Goal: Contribute content: Contribute content

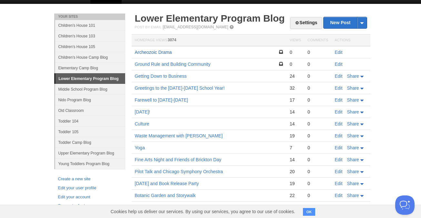
click at [165, 53] on link "Archeozoic Drama" at bounding box center [153, 52] width 37 height 5
click at [340, 52] on link "Edit" at bounding box center [339, 52] width 8 height 5
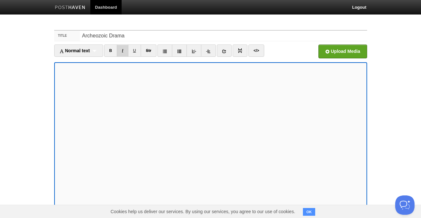
click at [123, 52] on link "I" at bounding box center [122, 50] width 11 height 12
click at [114, 50] on link "B" at bounding box center [110, 50] width 13 height 12
click at [125, 49] on link "I" at bounding box center [122, 50] width 11 height 12
click at [124, 53] on link "I" at bounding box center [122, 50] width 11 height 12
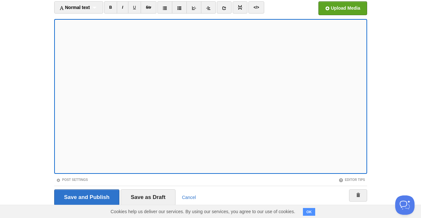
scroll to position [54, 0]
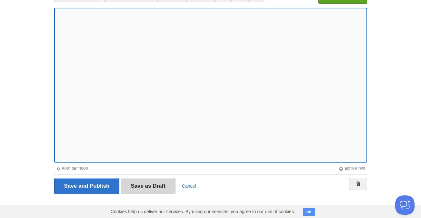
click at [156, 187] on input "Save as Draft" at bounding box center [148, 186] width 55 height 16
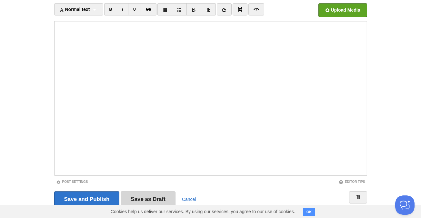
scroll to position [24, 0]
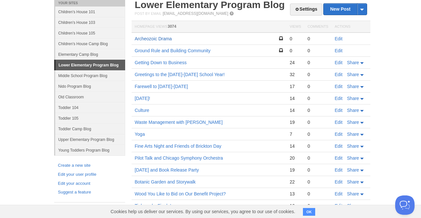
click at [150, 40] on link "Archeozoic Drama" at bounding box center [153, 38] width 37 height 5
click at [339, 38] on link "Edit" at bounding box center [339, 38] width 8 height 5
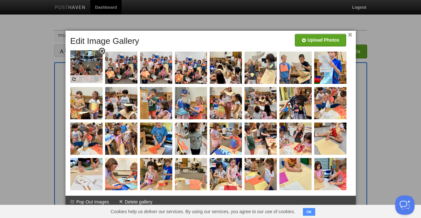
drag, startPoint x: 330, startPoint y: 176, endPoint x: 86, endPoint y: 68, distance: 266.3
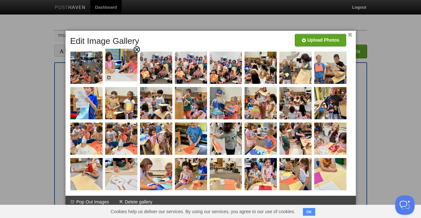
drag, startPoint x: 335, startPoint y: 174, endPoint x: 126, endPoint y: 65, distance: 235.7
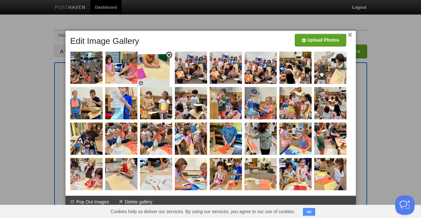
drag, startPoint x: 341, startPoint y: 179, endPoint x: 164, endPoint y: 75, distance: 204.8
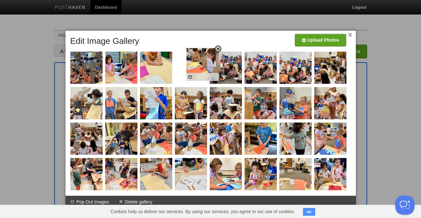
drag, startPoint x: 327, startPoint y: 181, endPoint x: 193, endPoint y: 69, distance: 174.3
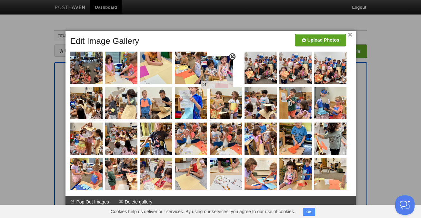
drag, startPoint x: 334, startPoint y: 174, endPoint x: 220, endPoint y: 72, distance: 152.7
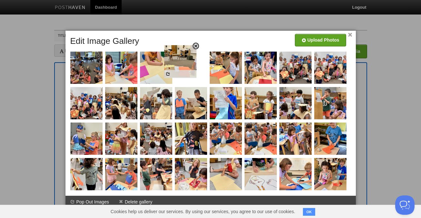
drag, startPoint x: 327, startPoint y: 175, endPoint x: 178, endPoint y: 62, distance: 187.5
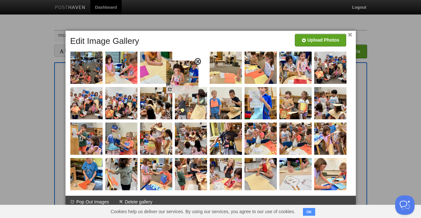
drag, startPoint x: 333, startPoint y: 177, endPoint x: 184, endPoint y: 79, distance: 178.4
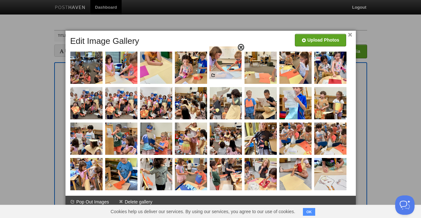
drag, startPoint x: 323, startPoint y: 179, endPoint x: 215, endPoint y: 65, distance: 156.6
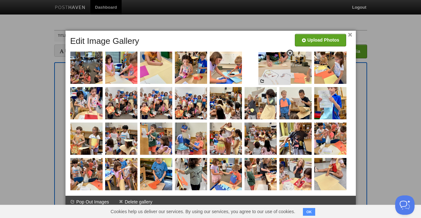
drag, startPoint x: 327, startPoint y: 169, endPoint x: 271, endPoint y: 62, distance: 120.4
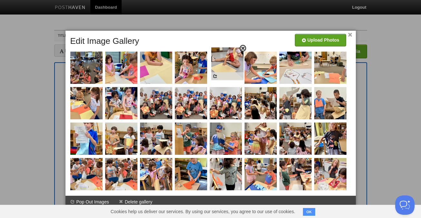
drag, startPoint x: 339, startPoint y: 177, endPoint x: 234, endPoint y: 65, distance: 153.9
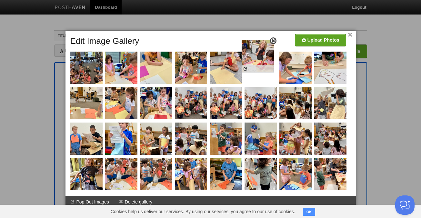
drag, startPoint x: 337, startPoint y: 179, endPoint x: 264, endPoint y: 61, distance: 138.5
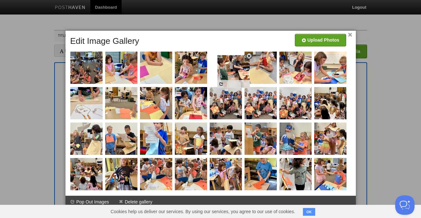
drag, startPoint x: 331, startPoint y: 166, endPoint x: 235, endPoint y: 63, distance: 141.1
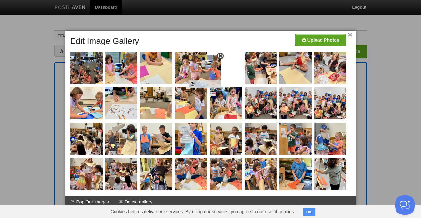
drag, startPoint x: 337, startPoint y: 170, endPoint x: 211, endPoint y: 67, distance: 162.1
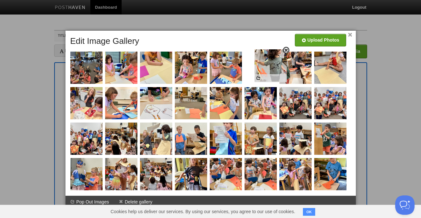
drag, startPoint x: 329, startPoint y: 183, endPoint x: 269, endPoint y: 74, distance: 124.3
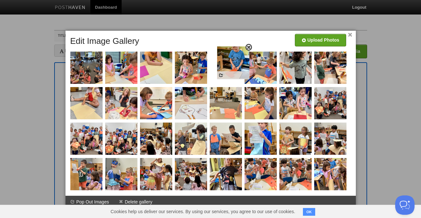
drag, startPoint x: 331, startPoint y: 176, endPoint x: 233, endPoint y: 64, distance: 148.0
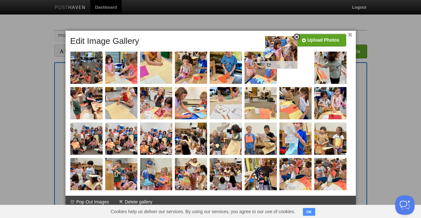
drag, startPoint x: 337, startPoint y: 171, endPoint x: 299, endPoint y: 59, distance: 118.9
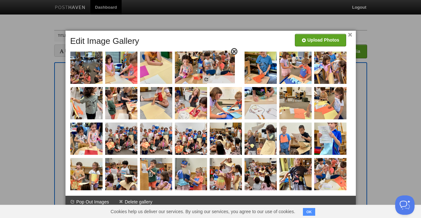
drag, startPoint x: 333, startPoint y: 172, endPoint x: 222, endPoint y: 65, distance: 154.8
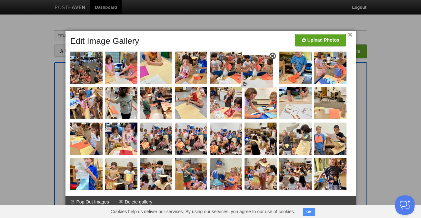
drag, startPoint x: 334, startPoint y: 175, endPoint x: 261, endPoint y: 72, distance: 126.2
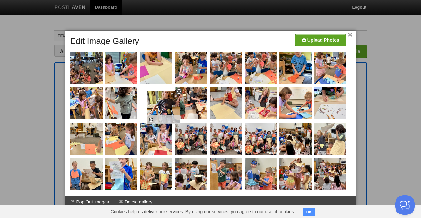
drag, startPoint x: 327, startPoint y: 174, endPoint x: 160, endPoint y: 107, distance: 179.7
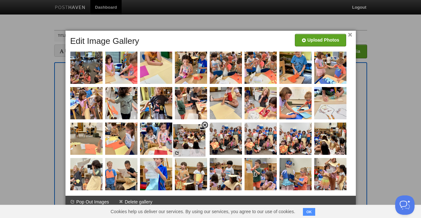
drag, startPoint x: 338, startPoint y: 174, endPoint x: 197, endPoint y: 139, distance: 144.8
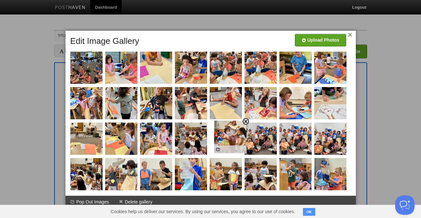
drag, startPoint x: 331, startPoint y: 171, endPoint x: 231, endPoint y: 133, distance: 106.7
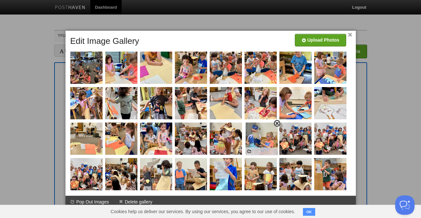
drag, startPoint x: 332, startPoint y: 168, endPoint x: 263, endPoint y: 132, distance: 77.3
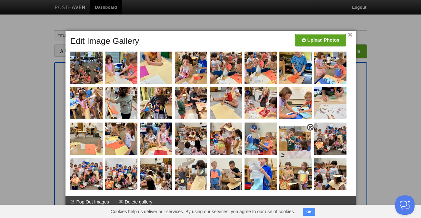
drag, startPoint x: 335, startPoint y: 177, endPoint x: 297, endPoint y: 141, distance: 52.0
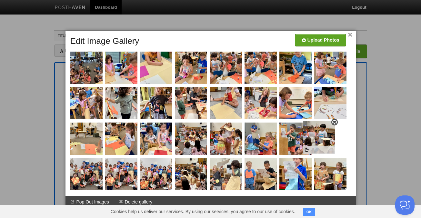
drag, startPoint x: 333, startPoint y: 174, endPoint x: 326, endPoint y: 136, distance: 38.7
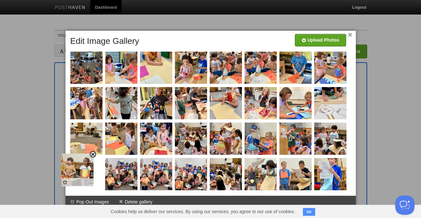
drag, startPoint x: 341, startPoint y: 173, endPoint x: 88, endPoint y: 169, distance: 252.7
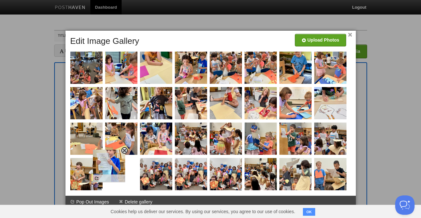
drag, startPoint x: 330, startPoint y: 177, endPoint x: 115, endPoint y: 172, distance: 215.0
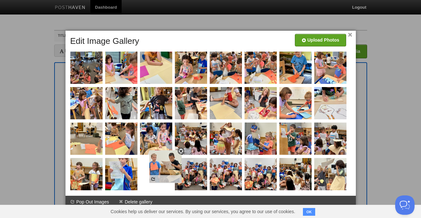
drag, startPoint x: 319, startPoint y: 172, endPoint x: 153, endPoint y: 165, distance: 166.5
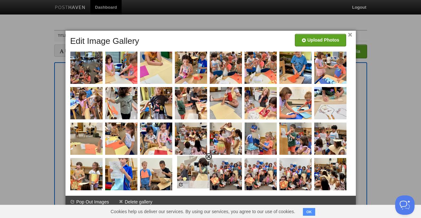
drag, startPoint x: 332, startPoint y: 172, endPoint x: 195, endPoint y: 170, distance: 137.0
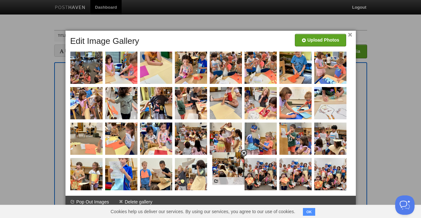
drag, startPoint x: 330, startPoint y: 174, endPoint x: 228, endPoint y: 168, distance: 102.0
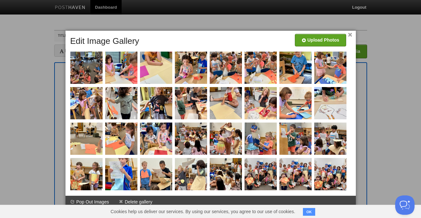
click at [351, 34] on link "×" at bounding box center [350, 35] width 4 height 4
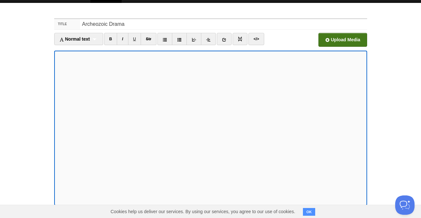
scroll to position [54, 0]
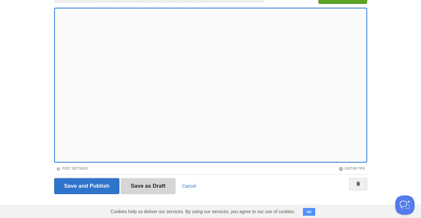
click at [160, 186] on input "Save as Draft" at bounding box center [148, 186] width 55 height 16
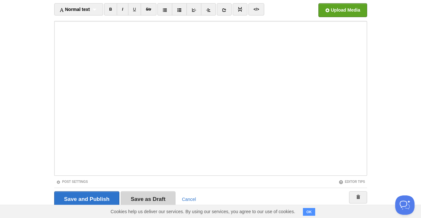
scroll to position [24, 0]
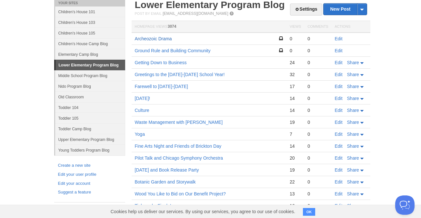
click at [151, 38] on link "Archeozoic Drama" at bounding box center [153, 38] width 37 height 5
click at [338, 37] on link "Edit" at bounding box center [339, 38] width 8 height 5
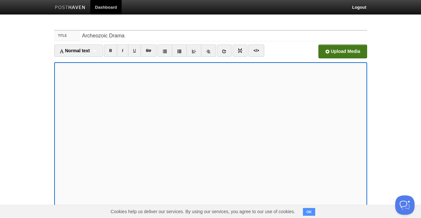
click at [341, 53] on input "file" at bounding box center [148, 53] width 488 height 33
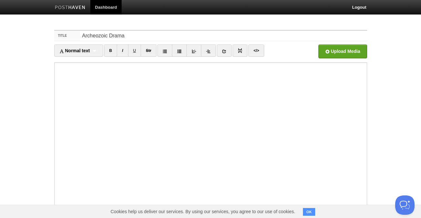
click at [313, 212] on button "OK" at bounding box center [309, 212] width 13 height 8
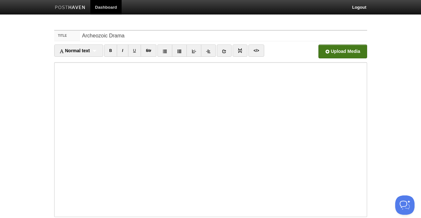
click at [341, 54] on input "file" at bounding box center [148, 53] width 488 height 33
click at [338, 52] on input "file" at bounding box center [148, 53] width 488 height 33
click at [335, 54] on input "file" at bounding box center [148, 53] width 488 height 33
click at [307, 51] on link "Photos.app.zip 20.33 MB Cancel" at bounding box center [303, 51] width 23 height 14
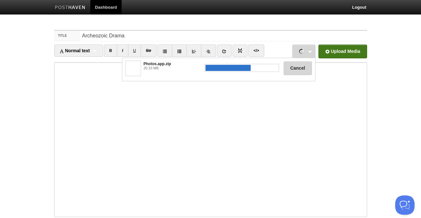
click at [300, 68] on button "Cancel" at bounding box center [297, 68] width 28 height 14
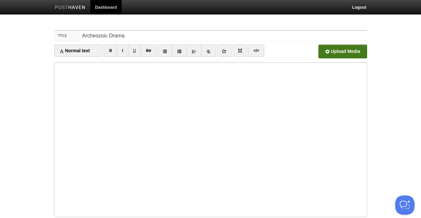
click at [341, 52] on input "file" at bounding box center [148, 53] width 488 height 33
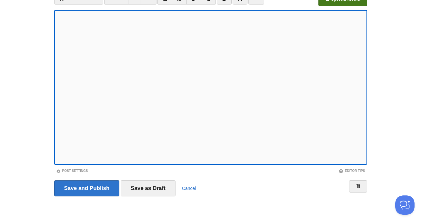
scroll to position [54, 0]
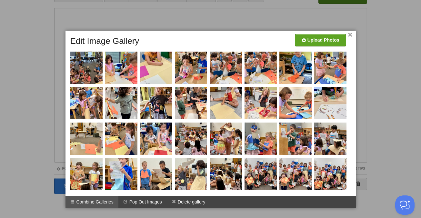
click at [99, 205] on li "Combine Galleries" at bounding box center [91, 202] width 53 height 12
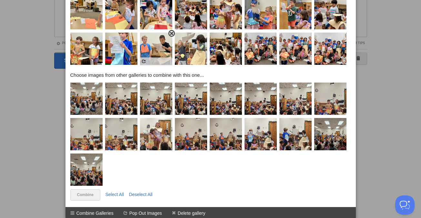
scroll to position [181, 0]
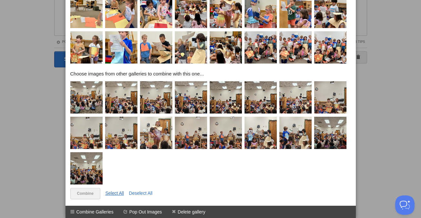
click at [116, 191] on link "Select All" at bounding box center [114, 192] width 19 height 5
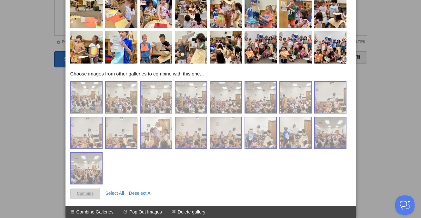
click at [92, 191] on link "Combine" at bounding box center [85, 193] width 30 height 11
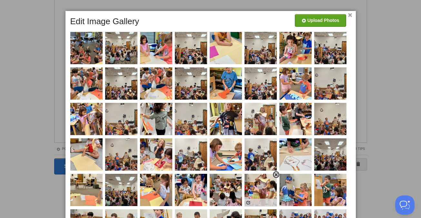
scroll to position [73, 0]
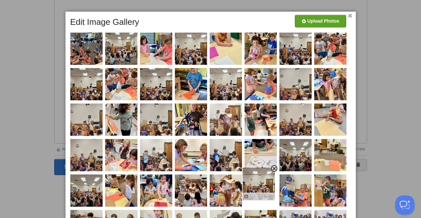
drag, startPoint x: 259, startPoint y: 52, endPoint x: 257, endPoint y: 192, distance: 140.2
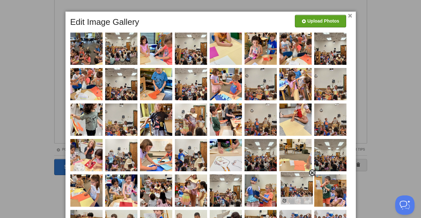
drag, startPoint x: 299, startPoint y: 51, endPoint x: 300, endPoint y: 190, distance: 139.2
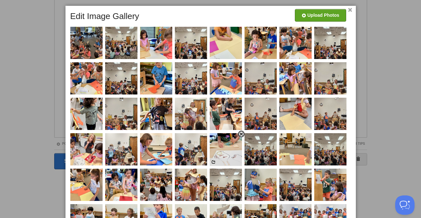
scroll to position [79, 0]
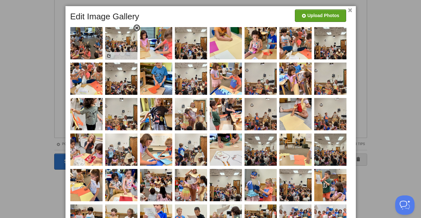
click at [136, 27] on span at bounding box center [136, 28] width 5 height 5
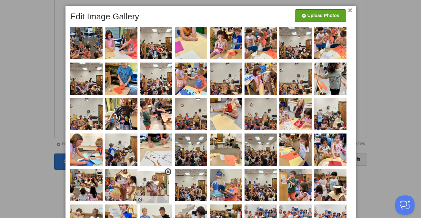
drag, startPoint x: 157, startPoint y: 112, endPoint x: 154, endPoint y: 186, distance: 73.2
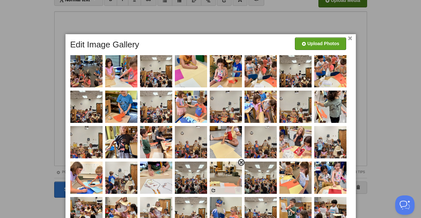
scroll to position [43, 0]
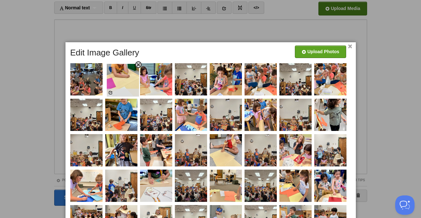
drag, startPoint x: 199, startPoint y: 75, endPoint x: 131, endPoint y: 76, distance: 68.0
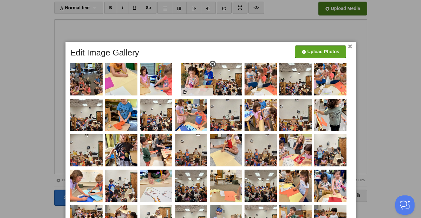
drag, startPoint x: 229, startPoint y: 81, endPoint x: 197, endPoint y: 81, distance: 32.9
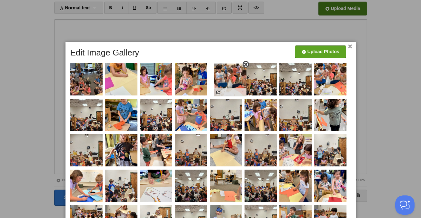
drag, startPoint x: 269, startPoint y: 82, endPoint x: 237, endPoint y: 83, distance: 32.6
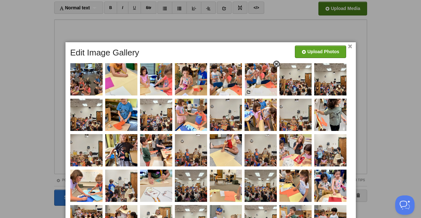
drag, startPoint x: 329, startPoint y: 83, endPoint x: 260, endPoint y: 83, distance: 69.0
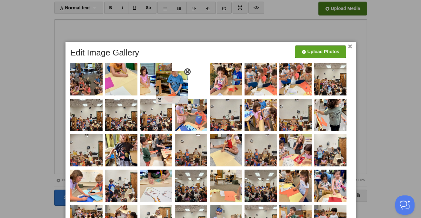
drag, startPoint x: 125, startPoint y: 109, endPoint x: 176, endPoint y: 81, distance: 58.1
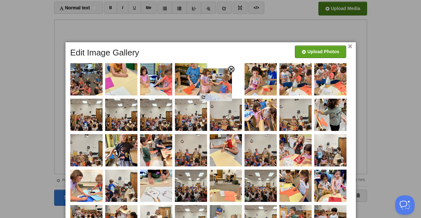
drag, startPoint x: 189, startPoint y: 113, endPoint x: 214, endPoint y: 82, distance: 39.9
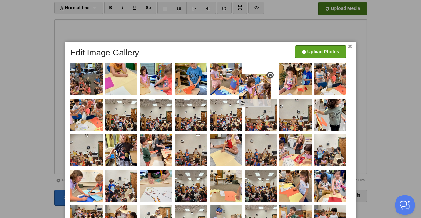
drag, startPoint x: 265, startPoint y: 115, endPoint x: 257, endPoint y: 78, distance: 37.9
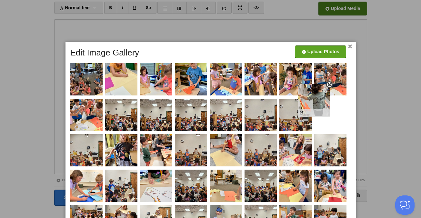
drag, startPoint x: 334, startPoint y: 122, endPoint x: 298, endPoint y: 87, distance: 49.9
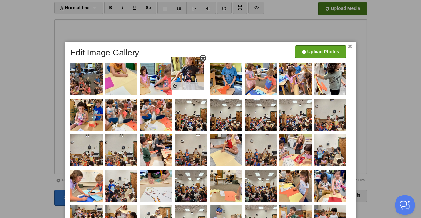
drag, startPoint x: 112, startPoint y: 157, endPoint x: 178, endPoint y: 81, distance: 101.0
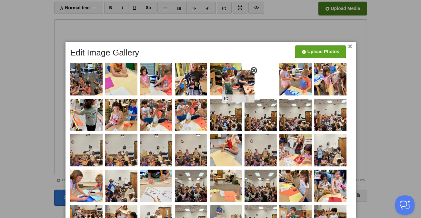
drag, startPoint x: 147, startPoint y: 156, endPoint x: 229, endPoint y: 92, distance: 104.2
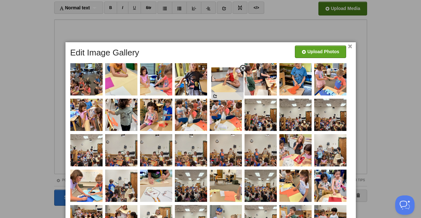
drag, startPoint x: 228, startPoint y: 151, endPoint x: 230, endPoint y: 81, distance: 70.0
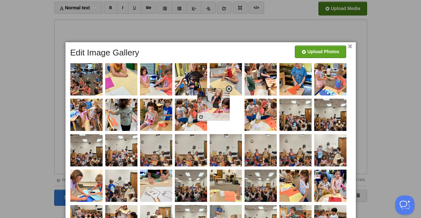
drag, startPoint x: 295, startPoint y: 151, endPoint x: 213, endPoint y: 106, distance: 92.9
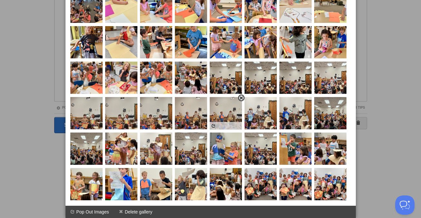
click at [241, 98] on span at bounding box center [241, 98] width 5 height 5
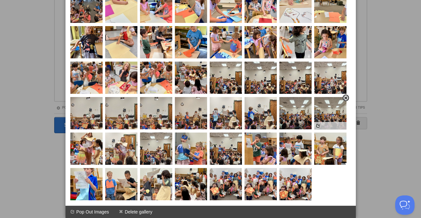
click at [346, 98] on span at bounding box center [345, 98] width 5 height 5
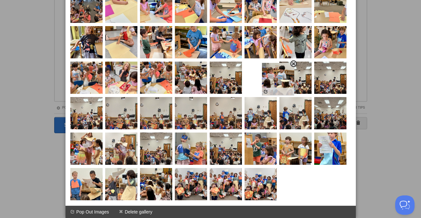
drag, startPoint x: 257, startPoint y: 153, endPoint x: 275, endPoint y: 83, distance: 71.8
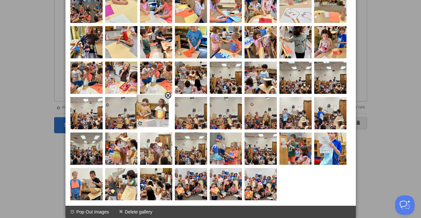
drag, startPoint x: 299, startPoint y: 150, endPoint x: 157, endPoint y: 115, distance: 146.3
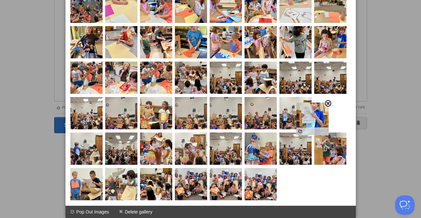
drag, startPoint x: 336, startPoint y: 144, endPoint x: 319, endPoint y: 114, distance: 34.8
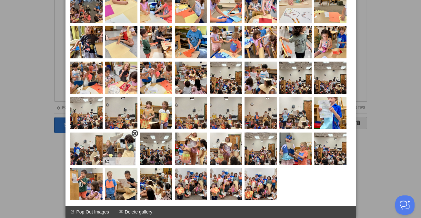
drag, startPoint x: 112, startPoint y: 192, endPoint x: 110, endPoint y: 157, distance: 35.5
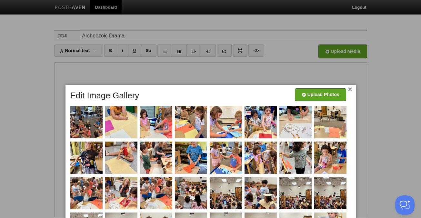
click at [351, 91] on link "×" at bounding box center [350, 90] width 4 height 4
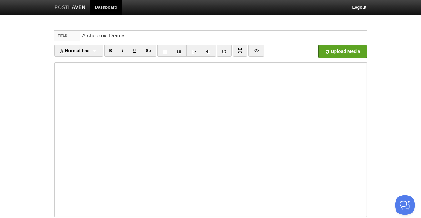
scroll to position [54, 0]
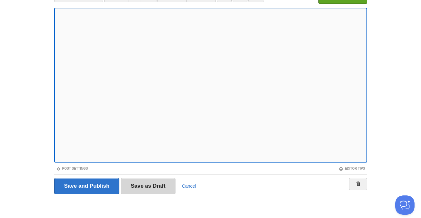
click at [152, 185] on input "Save as Draft" at bounding box center [148, 186] width 55 height 16
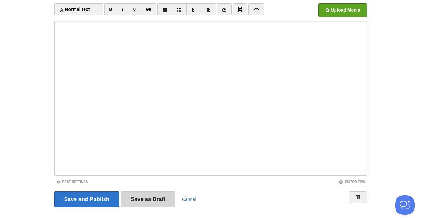
scroll to position [24, 0]
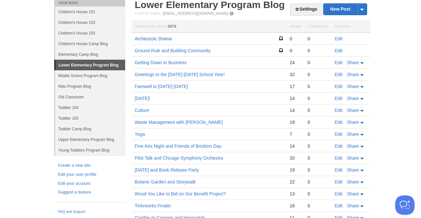
click at [160, 39] on link "Archeozoic Drama" at bounding box center [153, 38] width 37 height 5
click at [339, 38] on link "Edit" at bounding box center [339, 38] width 8 height 5
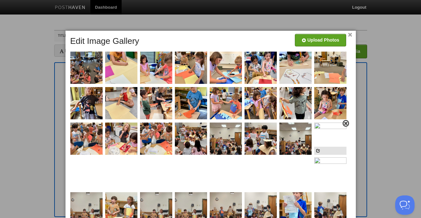
click at [345, 123] on span at bounding box center [345, 123] width 5 height 5
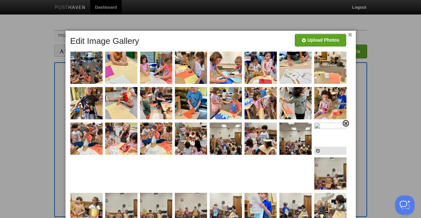
click at [345, 124] on span at bounding box center [345, 123] width 5 height 5
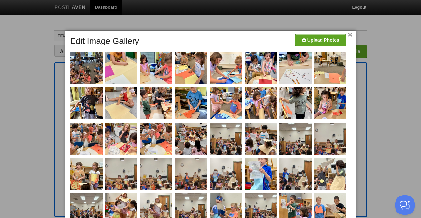
click at [351, 35] on link "×" at bounding box center [350, 35] width 4 height 4
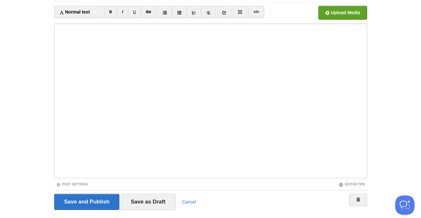
scroll to position [54, 0]
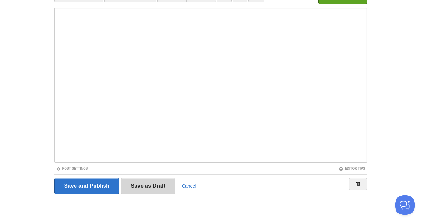
click at [147, 184] on input "Save as Draft" at bounding box center [148, 186] width 55 height 16
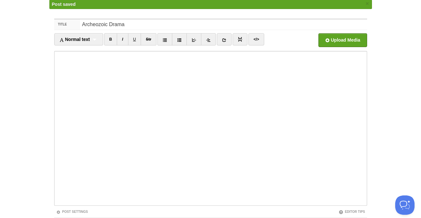
scroll to position [24, 0]
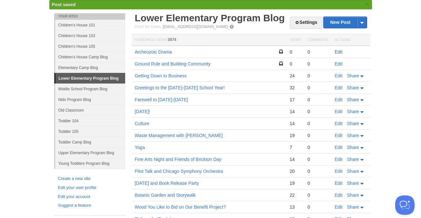
click at [338, 52] on link "Edit" at bounding box center [339, 51] width 8 height 5
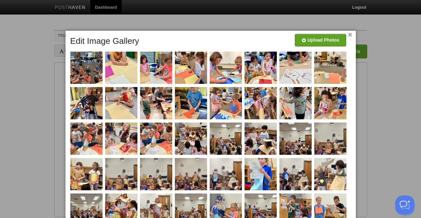
click at [351, 34] on link "×" at bounding box center [350, 35] width 4 height 4
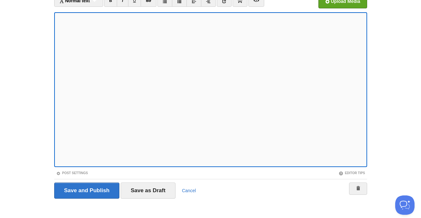
scroll to position [54, 0]
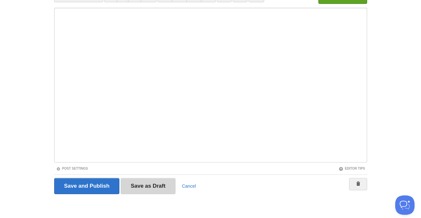
click at [144, 187] on input "Save as Draft" at bounding box center [148, 186] width 55 height 16
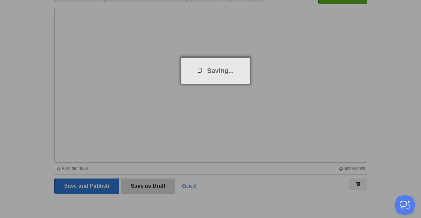
scroll to position [24, 0]
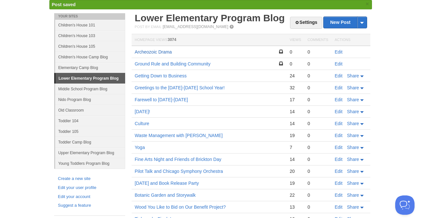
click at [159, 51] on link "Archeozoic Drama" at bounding box center [153, 51] width 37 height 5
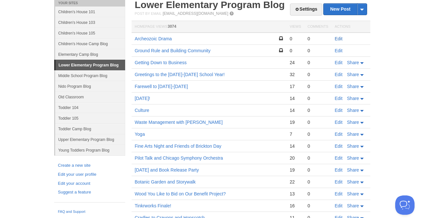
click at [338, 37] on link "Edit" at bounding box center [339, 38] width 8 height 5
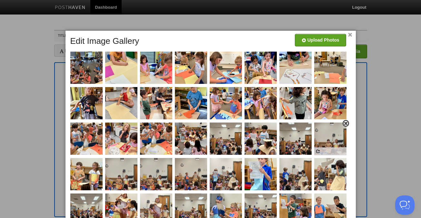
click at [345, 123] on span at bounding box center [345, 123] width 5 height 5
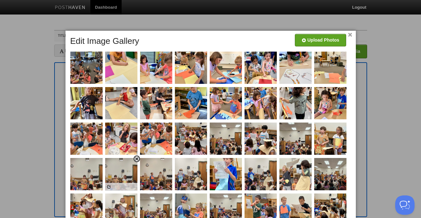
click at [138, 157] on span at bounding box center [136, 159] width 5 height 5
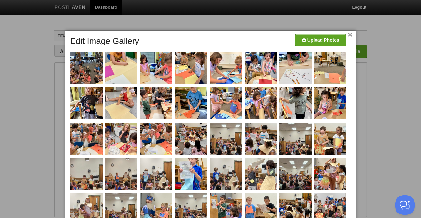
click at [350, 34] on link "×" at bounding box center [350, 35] width 4 height 4
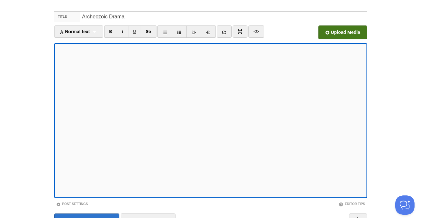
scroll to position [54, 0]
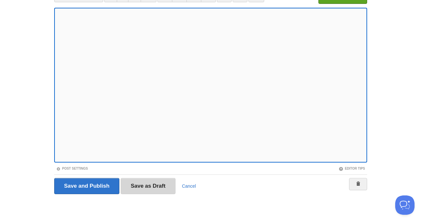
click at [143, 183] on input "Save as Draft" at bounding box center [148, 186] width 55 height 16
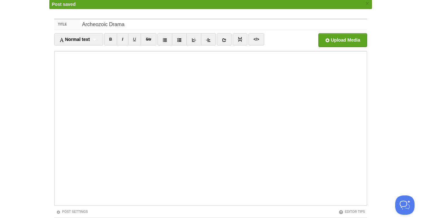
scroll to position [24, 0]
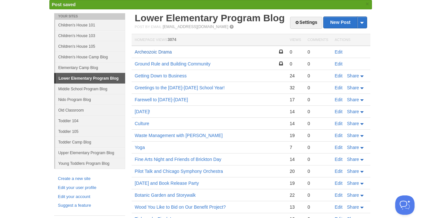
click at [154, 51] on link "Archeozoic Drama" at bounding box center [153, 51] width 37 height 5
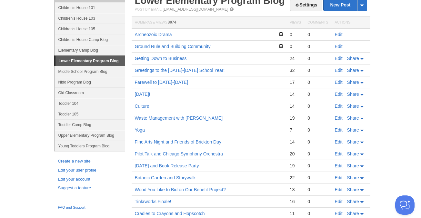
scroll to position [27, 0]
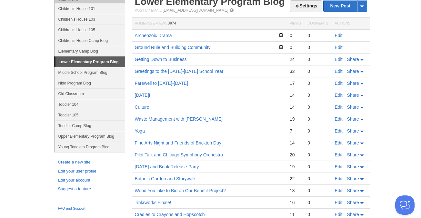
click at [338, 36] on link "Edit" at bounding box center [339, 35] width 8 height 5
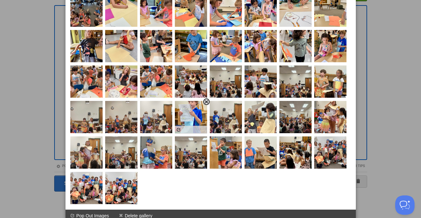
scroll to position [61, 0]
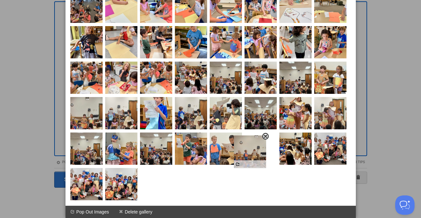
drag, startPoint x: 114, startPoint y: 116, endPoint x: 241, endPoint y: 153, distance: 131.9
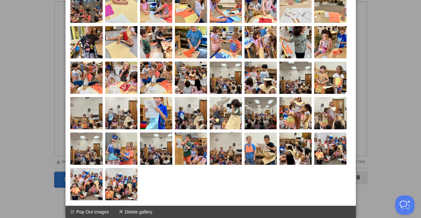
click at [255, 189] on div at bounding box center [211, 89] width 287 height 229
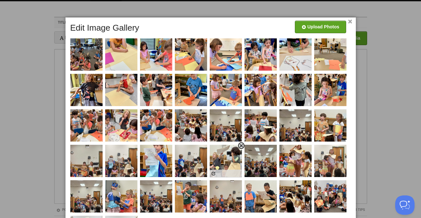
scroll to position [0, 0]
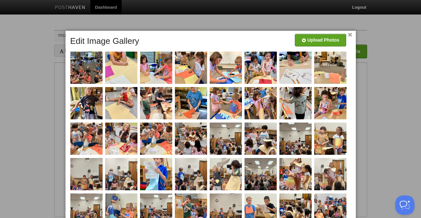
click at [351, 36] on link "×" at bounding box center [350, 35] width 4 height 4
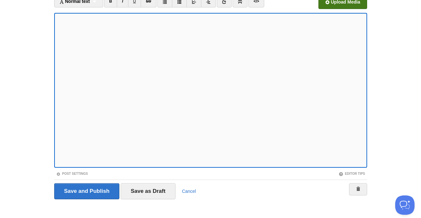
scroll to position [54, 0]
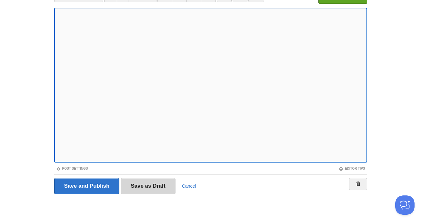
click at [147, 178] on input "Save as Draft" at bounding box center [148, 186] width 55 height 16
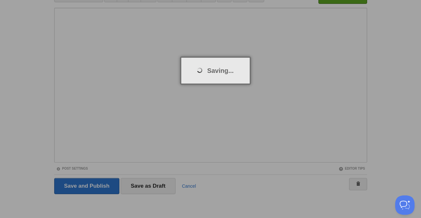
click at [149, 196] on div at bounding box center [210, 109] width 421 height 218
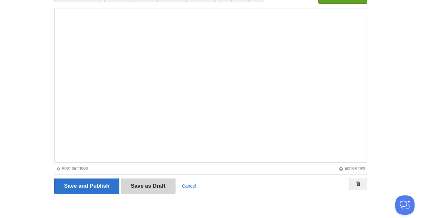
click at [150, 180] on input "Save as Draft" at bounding box center [148, 186] width 55 height 16
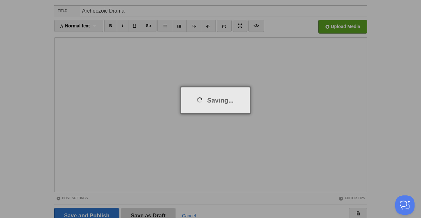
scroll to position [24, 0]
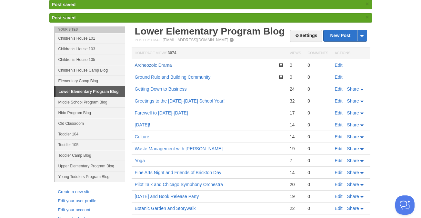
click at [157, 63] on link "Archeozoic Drama" at bounding box center [153, 65] width 37 height 5
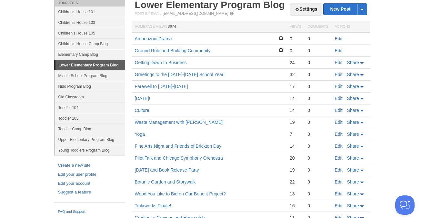
click at [340, 39] on link "Edit" at bounding box center [339, 38] width 8 height 5
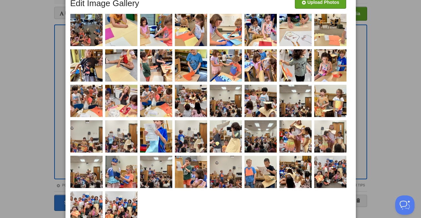
scroll to position [61, 0]
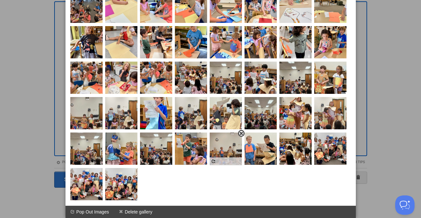
click at [241, 132] on span at bounding box center [241, 133] width 5 height 5
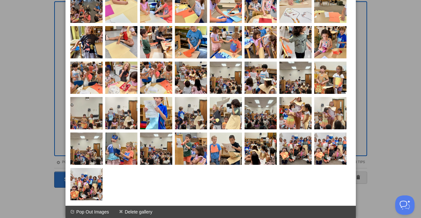
scroll to position [0, 0]
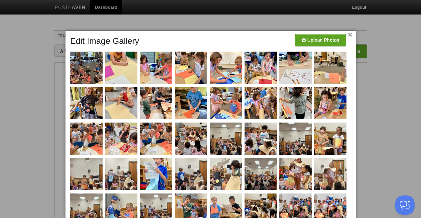
click at [350, 35] on link "×" at bounding box center [350, 35] width 4 height 4
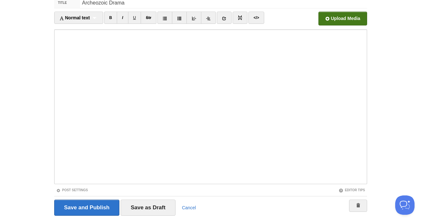
scroll to position [54, 0]
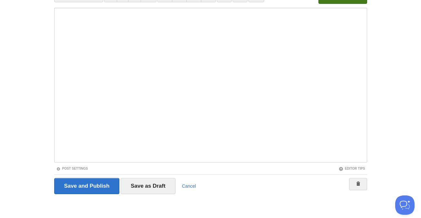
click at [268, 180] on div "Save and Publish Save as Draft Cancel" at bounding box center [210, 186] width 313 height 16
click at [150, 188] on input "Save as Draft" at bounding box center [148, 186] width 55 height 16
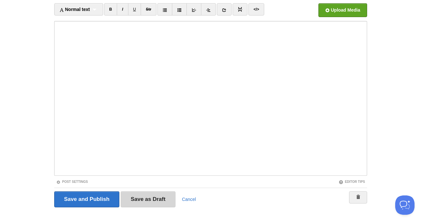
scroll to position [24, 0]
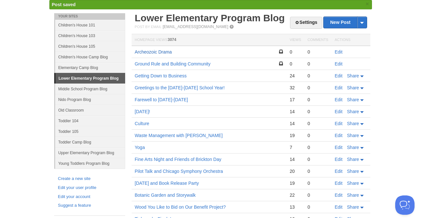
click at [169, 52] on link "Archeozoic Drama" at bounding box center [153, 51] width 37 height 5
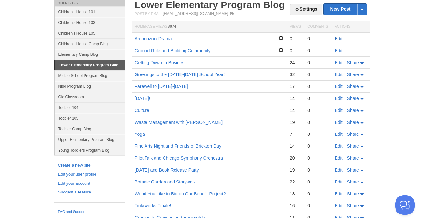
click at [339, 39] on link "Edit" at bounding box center [339, 38] width 8 height 5
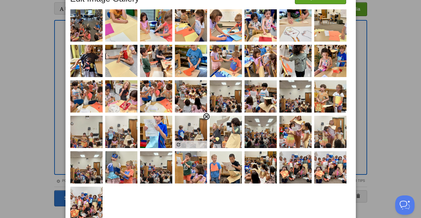
scroll to position [61, 0]
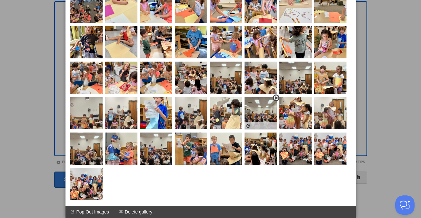
click at [276, 98] on span at bounding box center [276, 98] width 5 height 5
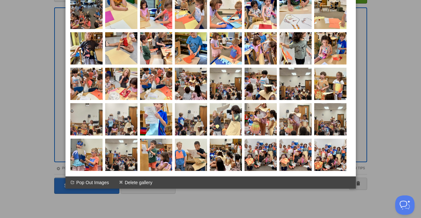
scroll to position [54, 0]
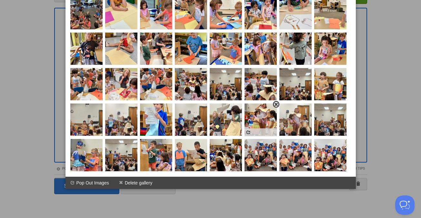
click at [276, 102] on span at bounding box center [276, 104] width 5 height 5
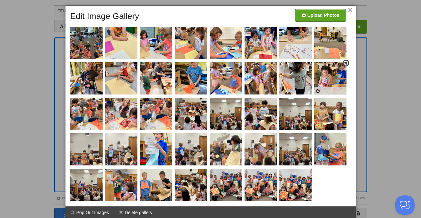
scroll to position [0, 0]
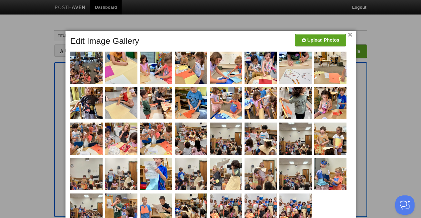
click at [350, 35] on link "×" at bounding box center [350, 35] width 4 height 4
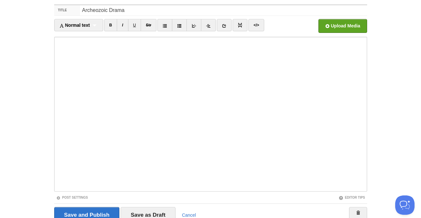
scroll to position [54, 0]
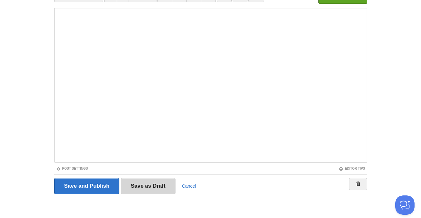
click at [143, 185] on input "Save as Draft" at bounding box center [148, 186] width 55 height 16
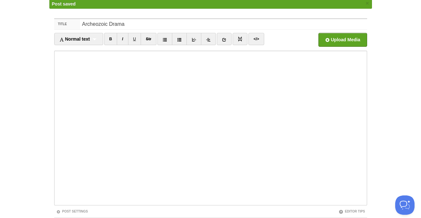
scroll to position [24, 0]
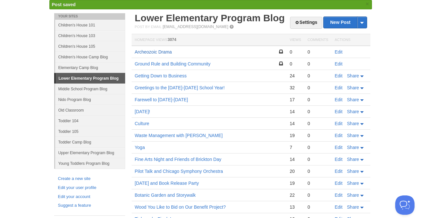
click at [157, 52] on link "Archeozoic Drama" at bounding box center [153, 51] width 37 height 5
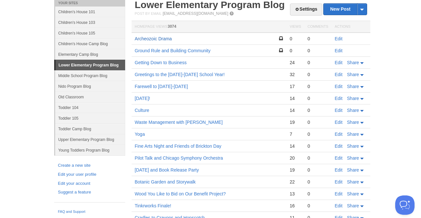
click at [163, 38] on link "Archeozoic Drama" at bounding box center [153, 38] width 37 height 5
click at [338, 37] on link "Edit" at bounding box center [339, 38] width 8 height 5
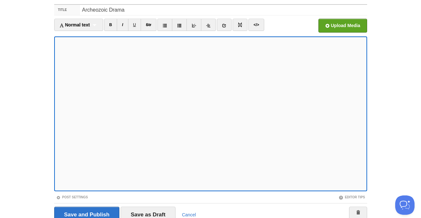
scroll to position [54, 0]
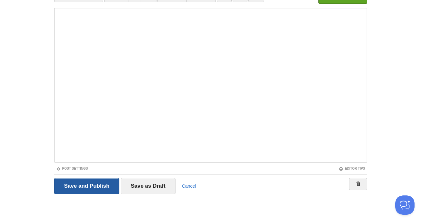
click at [78, 186] on input "Save and Publish" at bounding box center [86, 186] width 65 height 16
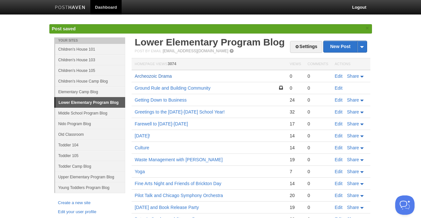
click at [160, 77] on link "Archeozoic Drama" at bounding box center [153, 75] width 37 height 5
